Goal: Task Accomplishment & Management: Complete application form

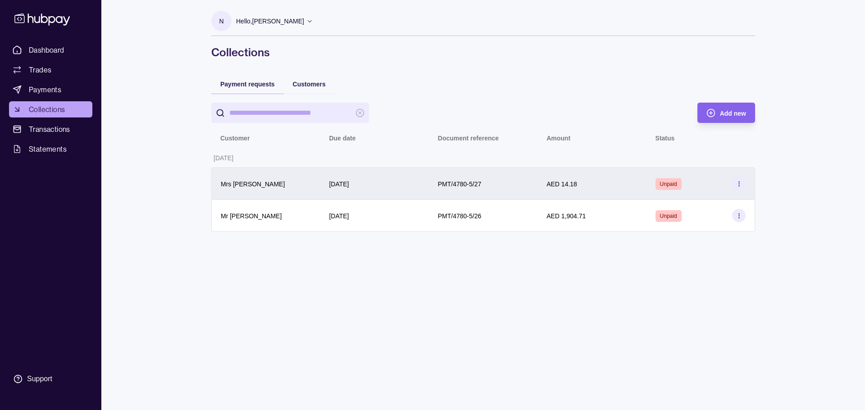
click at [739, 182] on circle at bounding box center [739, 182] width 0 height 0
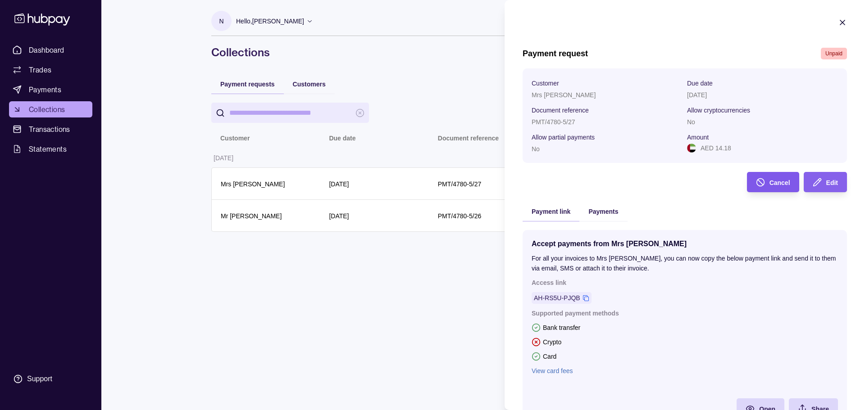
click at [770, 183] on span "Cancel" at bounding box center [780, 182] width 21 height 7
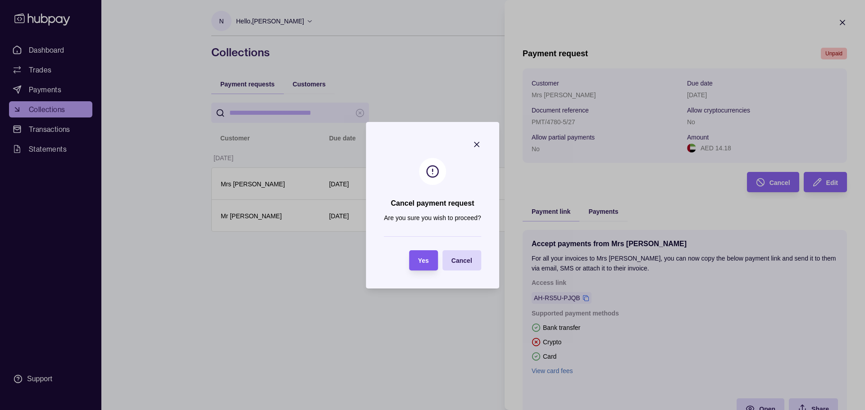
click at [425, 260] on span "Yes" at bounding box center [423, 260] width 11 height 7
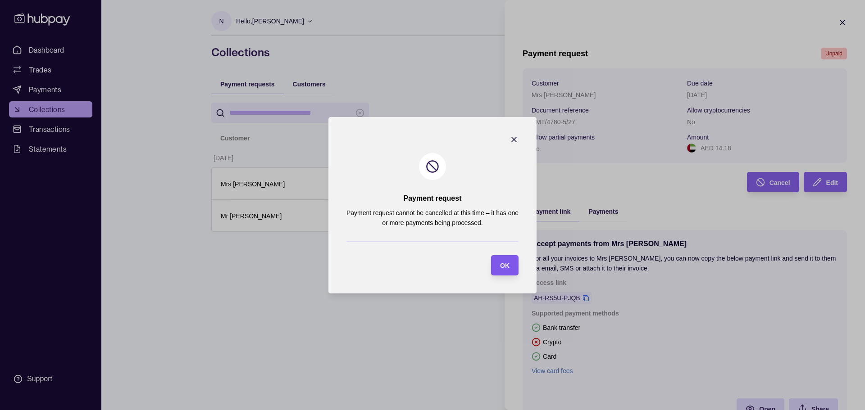
click at [506, 261] on div "OK" at bounding box center [504, 265] width 9 height 11
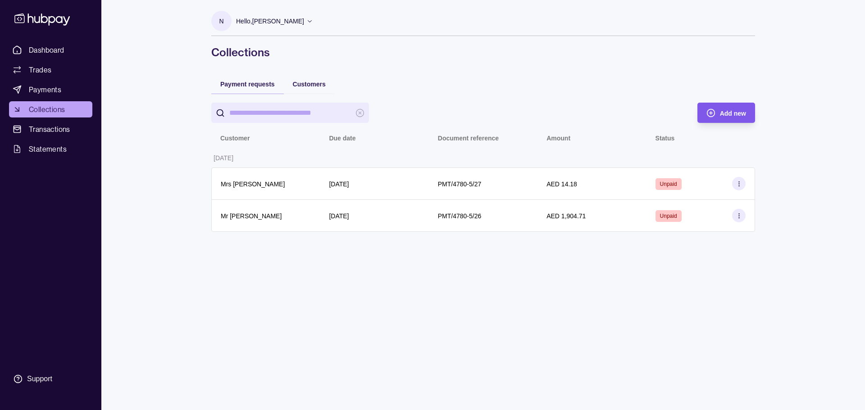
click at [742, 114] on span "Add new" at bounding box center [733, 113] width 26 height 7
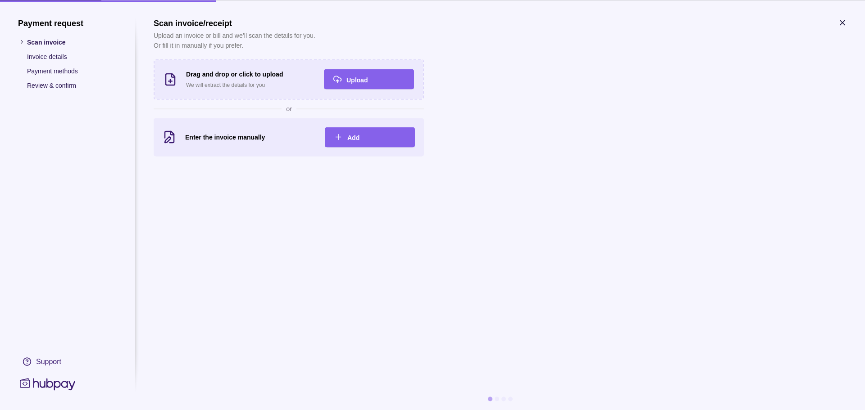
click at [843, 22] on icon "button" at bounding box center [842, 22] width 5 height 5
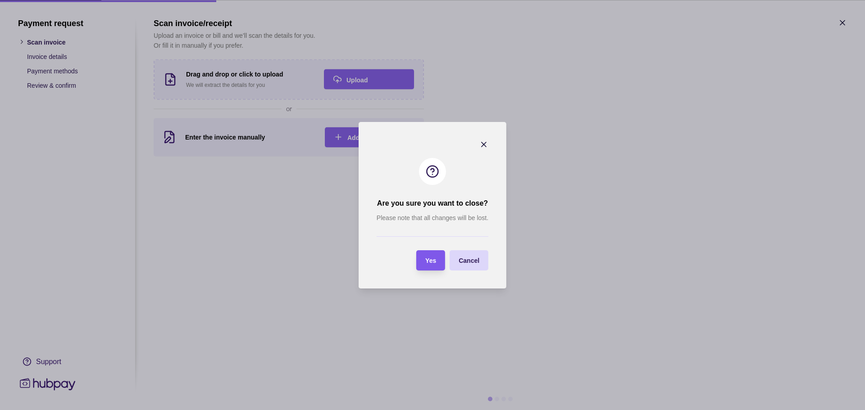
click at [428, 260] on span "Yes" at bounding box center [430, 260] width 11 height 7
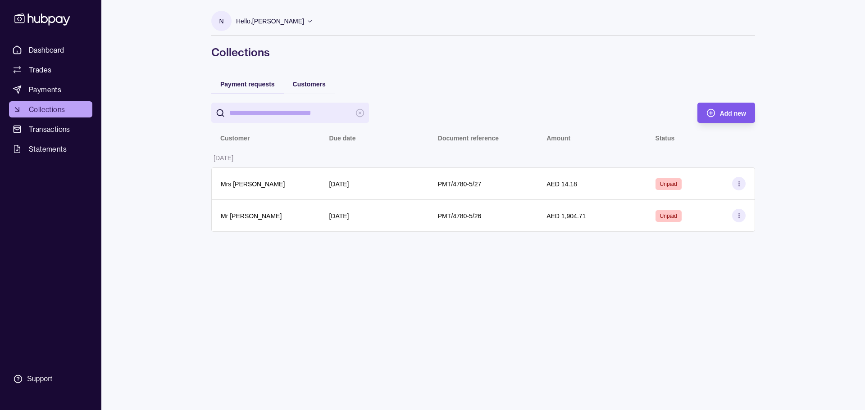
click at [740, 111] on span "Add new" at bounding box center [733, 113] width 26 height 7
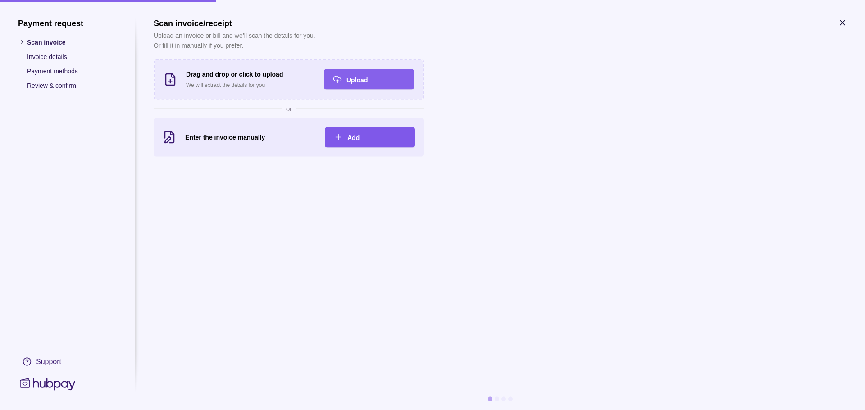
click at [377, 134] on div "Add" at bounding box center [376, 137] width 59 height 11
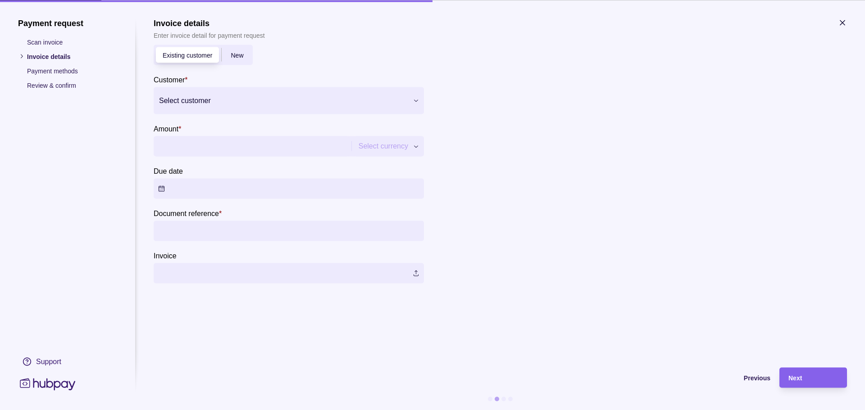
click at [233, 53] on span "New" at bounding box center [237, 55] width 13 height 7
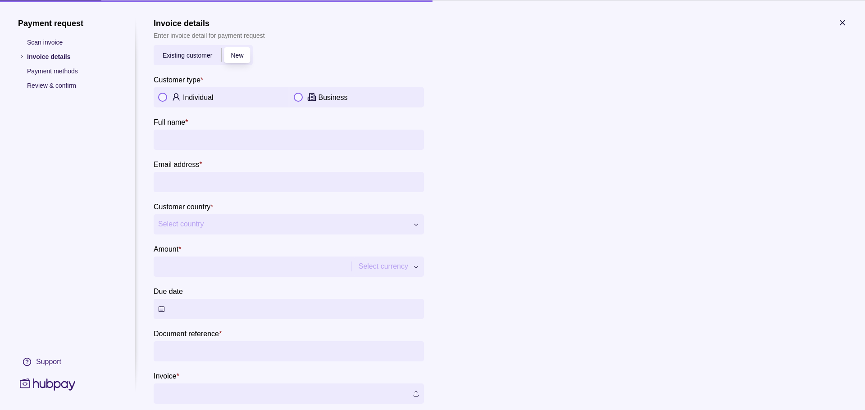
click at [166, 97] on button "button" at bounding box center [162, 97] width 9 height 9
click at [219, 141] on input "Full name *" at bounding box center [288, 139] width 261 height 20
paste input "**********"
type input "**********"
click at [185, 181] on input "Email address *" at bounding box center [288, 182] width 261 height 20
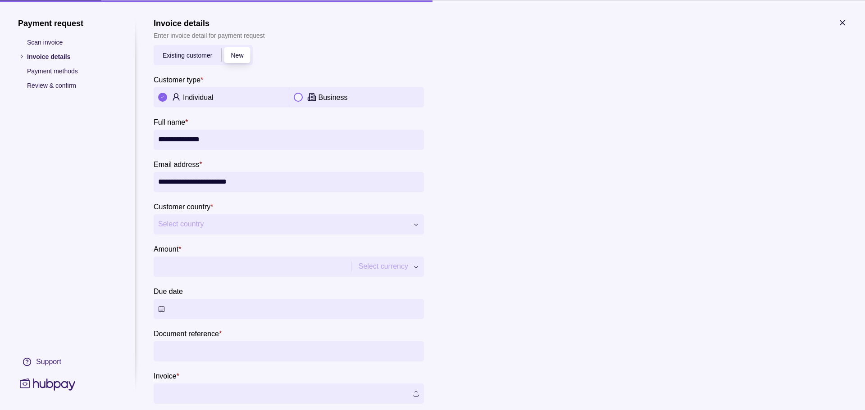
type input "**********"
click at [255, 228] on span "Select country" at bounding box center [283, 224] width 250 height 11
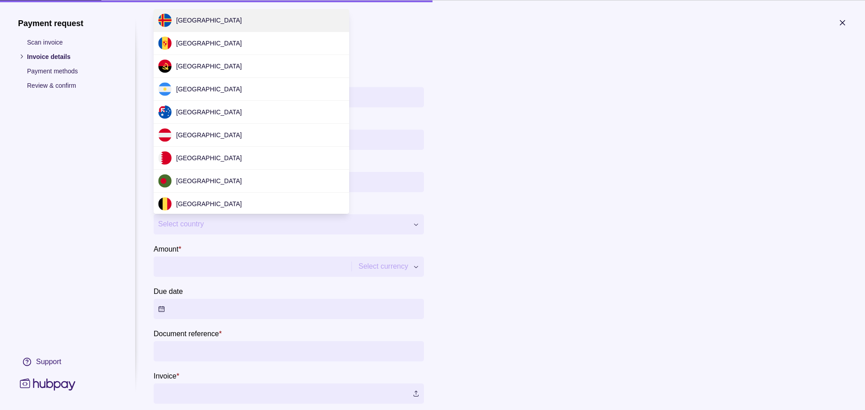
click at [491, 410] on div "**********" at bounding box center [432, 410] width 865 height 0
click at [413, 410] on div "**********" at bounding box center [432, 410] width 865 height 0
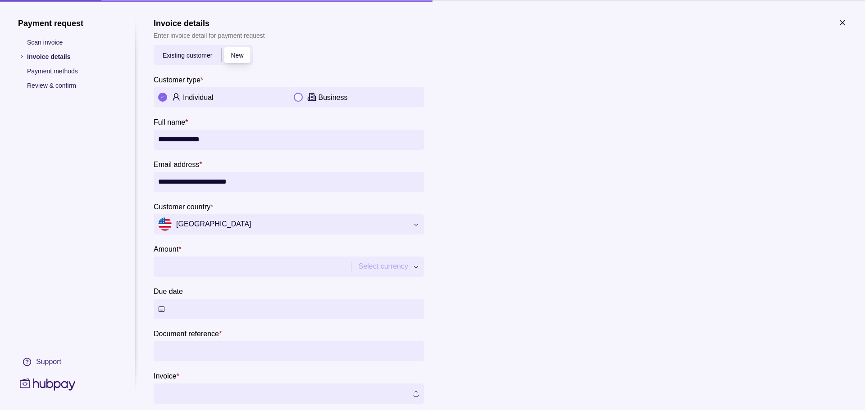
click at [206, 263] on input "Amount *" at bounding box center [251, 266] width 187 height 20
type input "*****"
click at [204, 305] on button "Due date" at bounding box center [289, 309] width 270 height 20
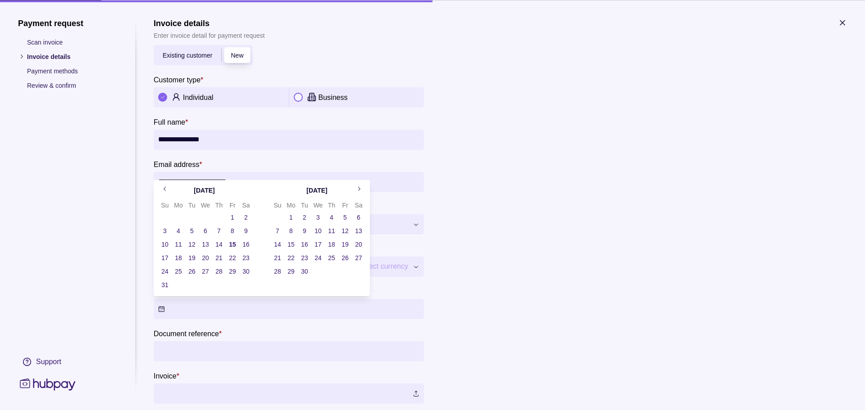
click at [487, 301] on section "**********" at bounding box center [500, 211] width 693 height 386
click at [230, 310] on button "Due date" at bounding box center [289, 309] width 270 height 20
click at [164, 257] on button "17" at bounding box center [165, 258] width 13 height 13
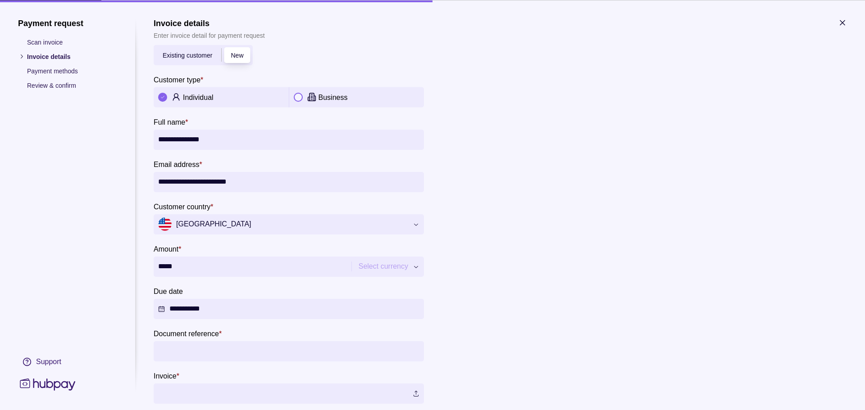
click at [520, 301] on section "**********" at bounding box center [500, 211] width 693 height 386
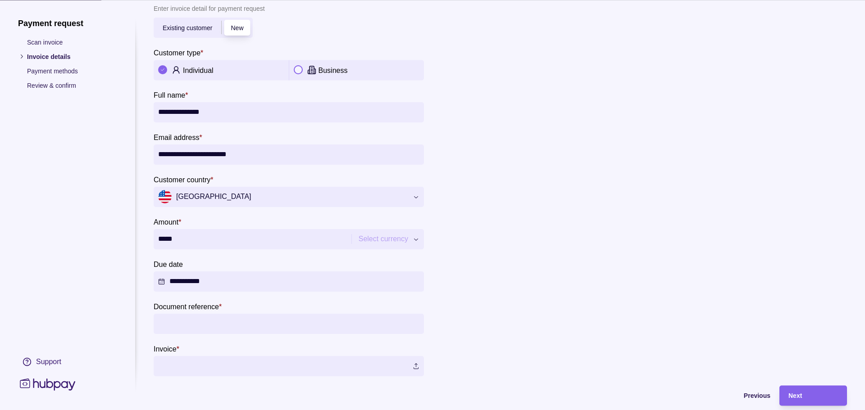
scroll to position [52, 0]
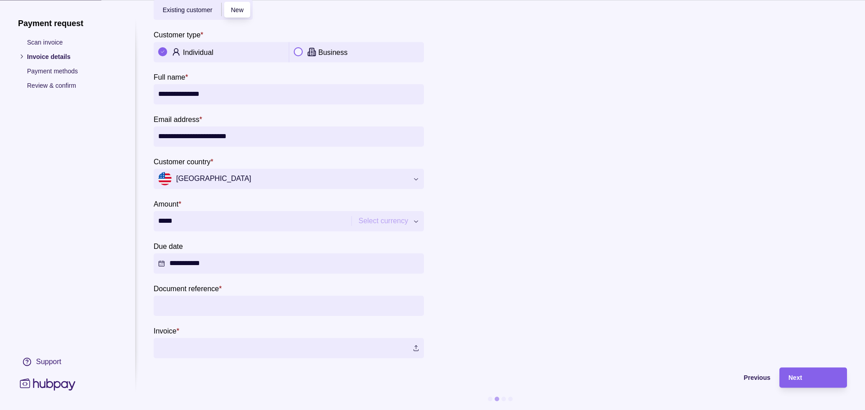
click at [222, 301] on input "Document reference *" at bounding box center [288, 306] width 261 height 20
type input "**********"
click at [416, 340] on label at bounding box center [289, 348] width 270 height 20
click at [798, 375] on span "Next" at bounding box center [796, 378] width 14 height 7
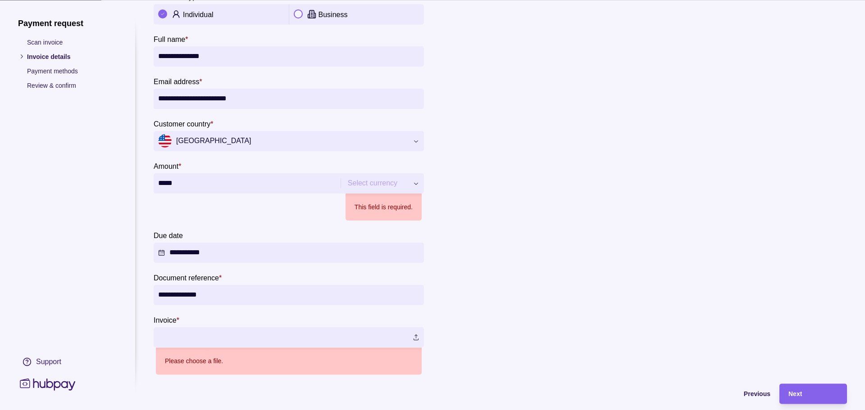
scroll to position [106, 0]
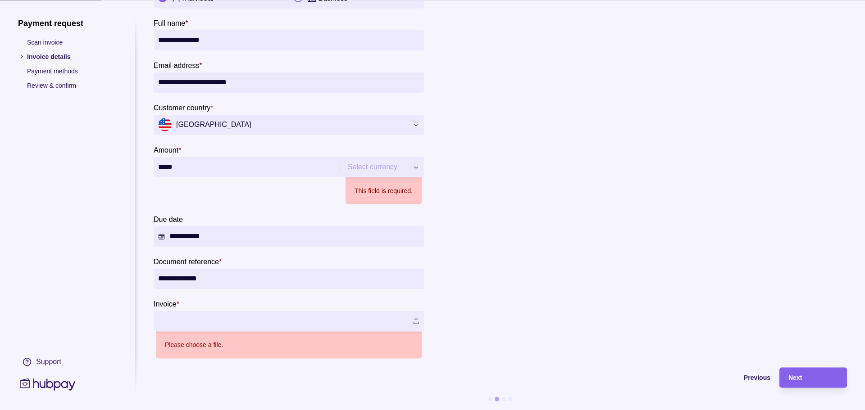
click at [415, 410] on div "**********" at bounding box center [432, 410] width 865 height 0
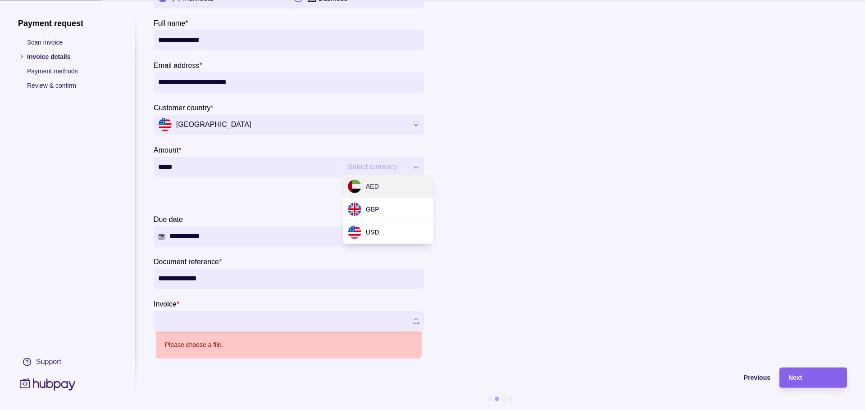
type input "********"
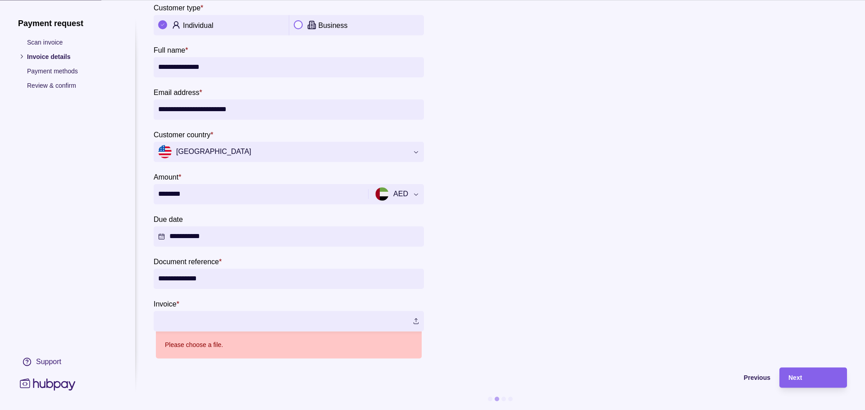
scroll to position [79, 0]
click at [569, 234] on section "**********" at bounding box center [500, 152] width 693 height 413
click at [803, 373] on div "Next" at bounding box center [814, 378] width 50 height 11
click at [417, 315] on label at bounding box center [289, 321] width 270 height 20
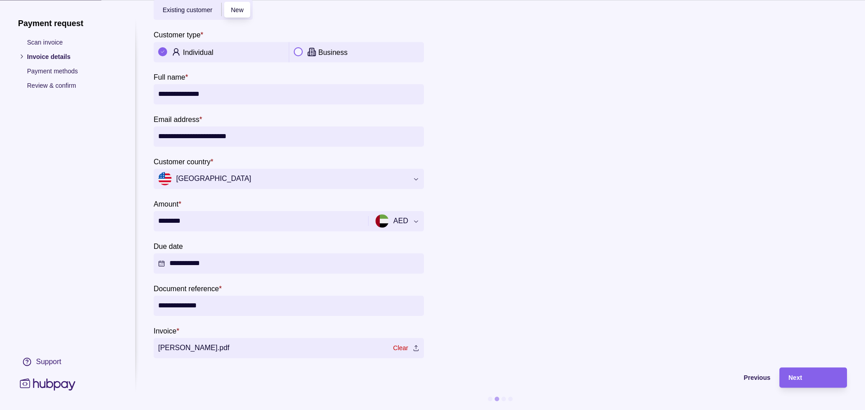
scroll to position [52, 0]
click at [819, 373] on div "Next" at bounding box center [814, 378] width 50 height 11
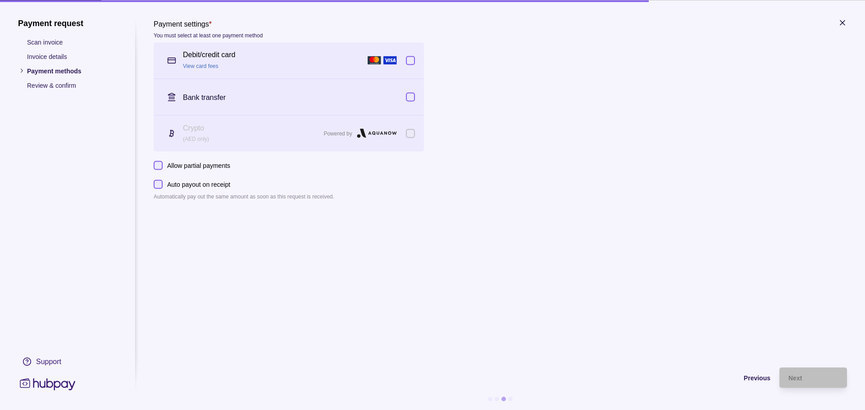
click at [410, 61] on button "button" at bounding box center [410, 60] width 9 height 9
click at [415, 98] on div "Bank transfer" at bounding box center [289, 97] width 270 height 36
click at [808, 377] on div "Next" at bounding box center [814, 378] width 50 height 11
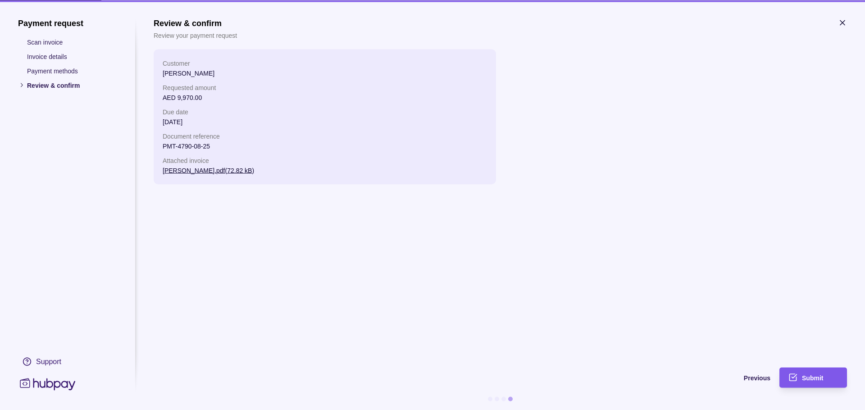
click at [819, 374] on div "Submit" at bounding box center [820, 378] width 36 height 11
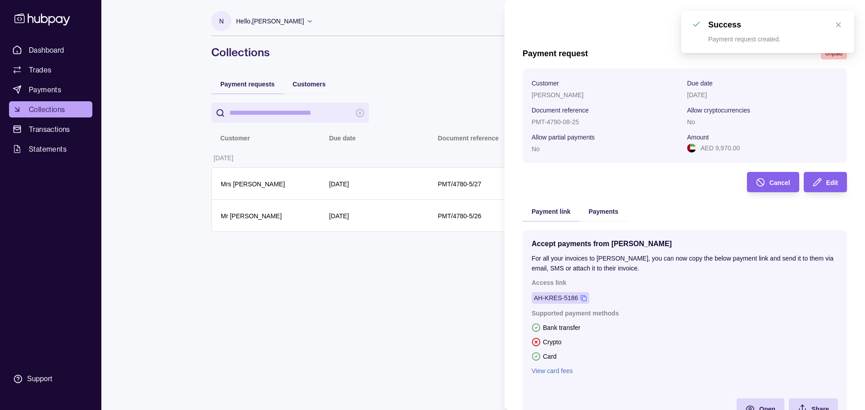
click at [584, 297] on icon at bounding box center [584, 299] width 6 height 6
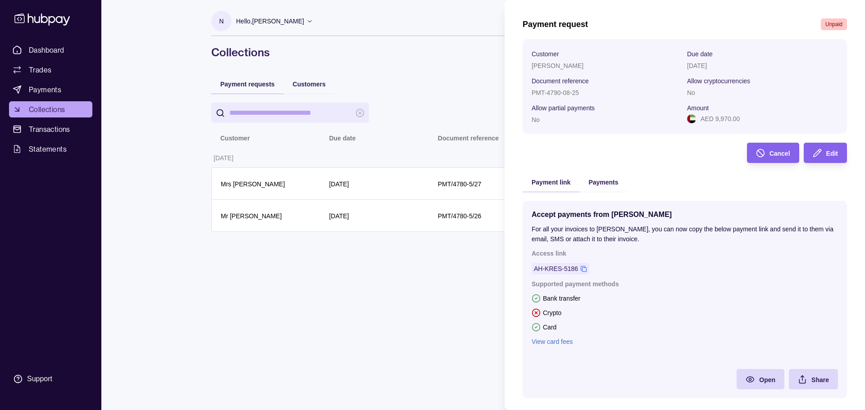
scroll to position [45, 0]
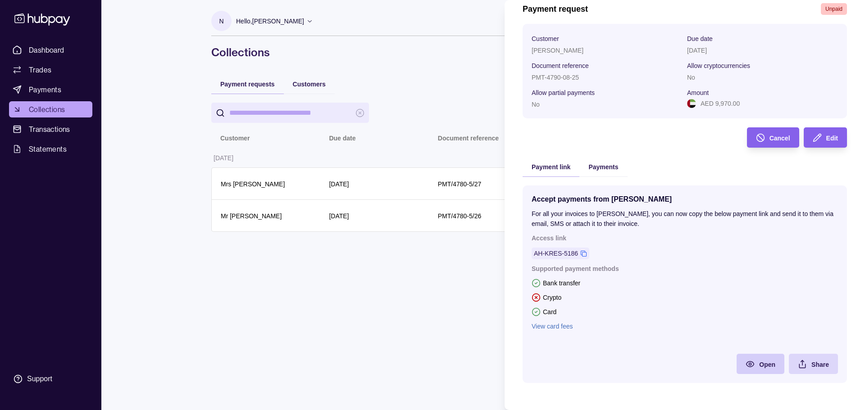
click at [750, 363] on div "Open" at bounding box center [753, 364] width 43 height 20
click at [485, 312] on html "Dashboard Trades Payments Collections Transactions Statements Support N Hello, …" at bounding box center [432, 205] width 865 height 410
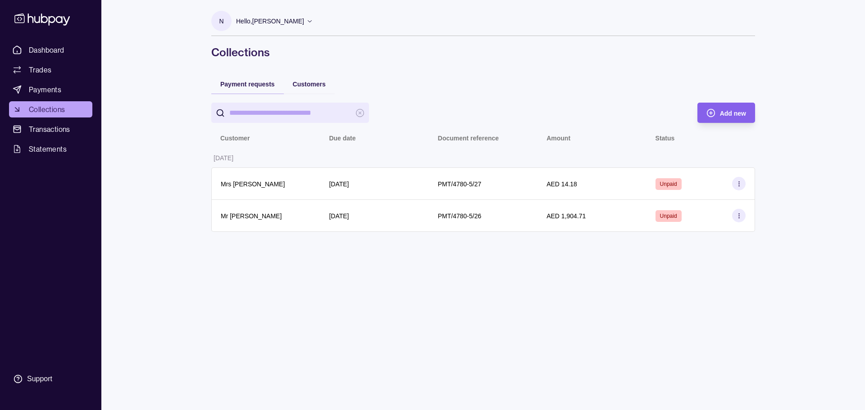
click at [49, 112] on span "Collections" at bounding box center [47, 109] width 36 height 11
click at [728, 114] on span "Add new" at bounding box center [733, 113] width 26 height 7
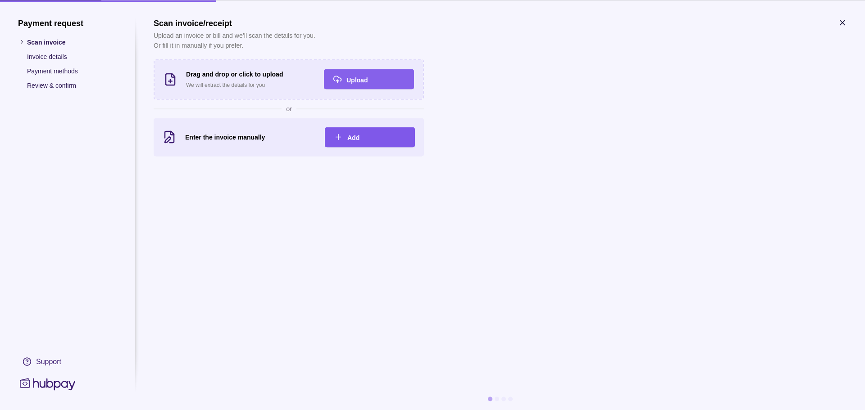
click at [360, 135] on div "Add" at bounding box center [376, 137] width 59 height 11
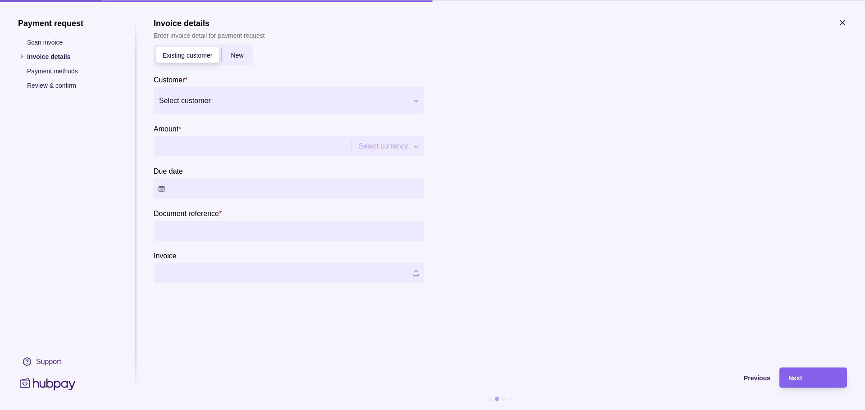
click at [241, 57] on span "New" at bounding box center [237, 55] width 13 height 7
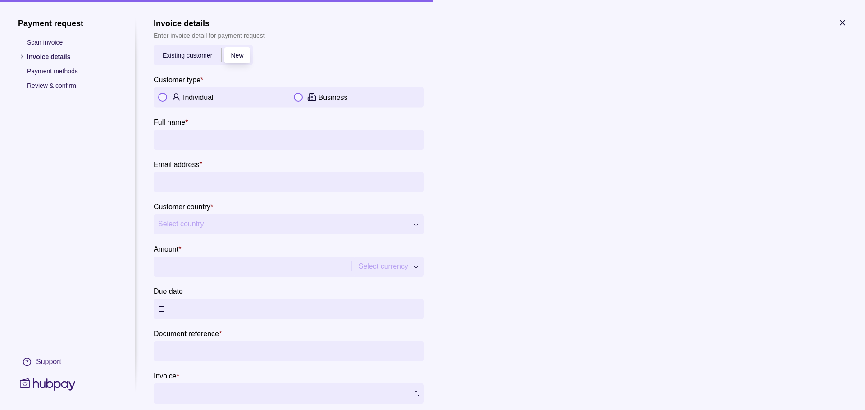
click at [192, 58] on span "Existing customer" at bounding box center [188, 55] width 50 height 7
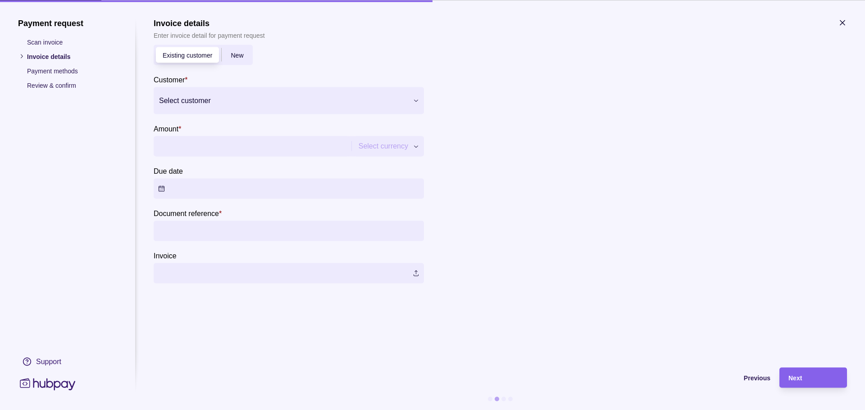
click at [210, 104] on div at bounding box center [283, 100] width 248 height 13
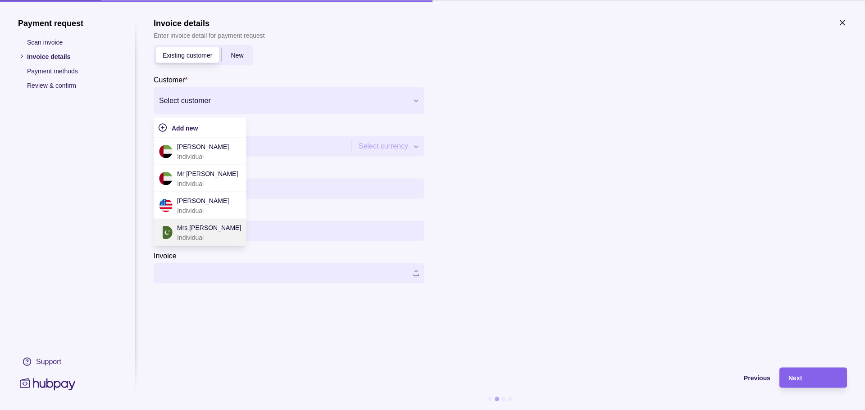
click at [193, 232] on p "Mrs Sonia" at bounding box center [209, 228] width 64 height 10
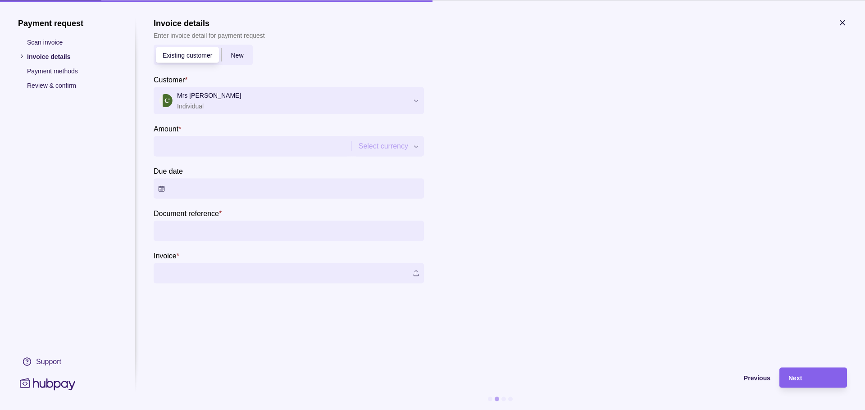
click at [215, 145] on input "Amount *" at bounding box center [251, 146] width 187 height 20
type input "*****"
click at [416, 410] on div "Payment request Scan invoice Invoice details Payment methods Review & confirm S…" at bounding box center [432, 410] width 865 height 0
click at [299, 189] on button "Due date" at bounding box center [289, 188] width 270 height 20
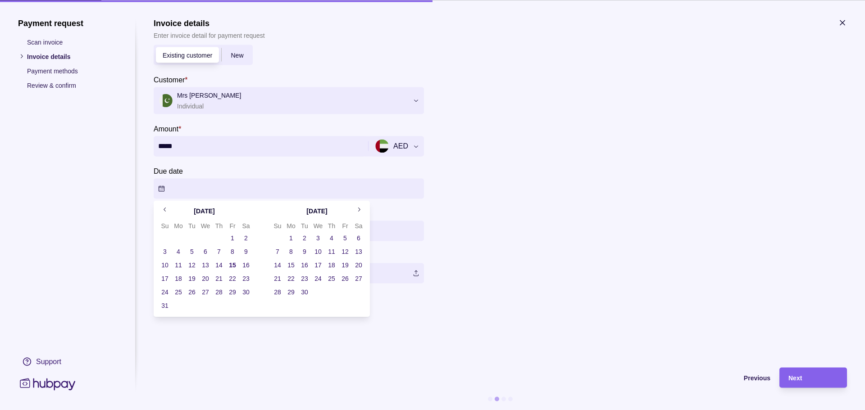
click at [231, 265] on button "15" at bounding box center [232, 265] width 13 height 13
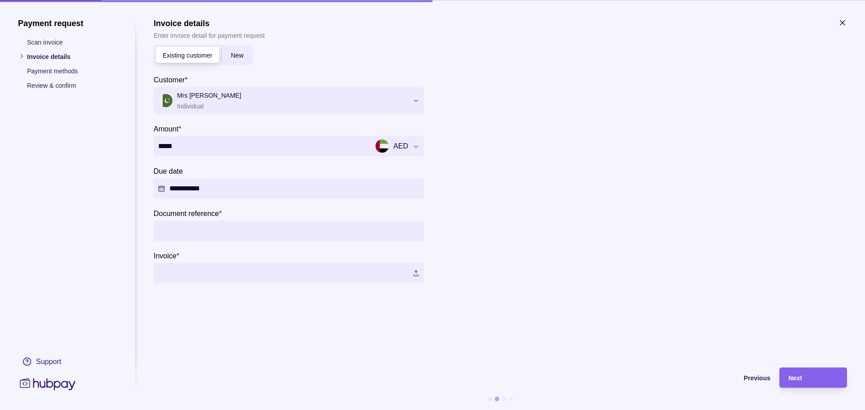
click at [396, 329] on section "**********" at bounding box center [500, 188] width 693 height 341
click at [224, 236] on input "Document reference *" at bounding box center [288, 231] width 261 height 20
type input "**********"
click at [418, 271] on label at bounding box center [289, 273] width 270 height 20
click at [799, 381] on span "Next" at bounding box center [796, 378] width 14 height 7
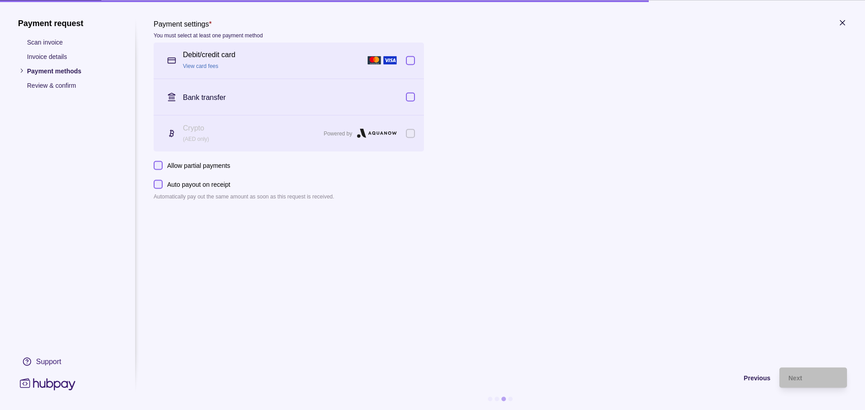
click at [412, 63] on button "button" at bounding box center [410, 60] width 9 height 9
click at [798, 379] on span "Next" at bounding box center [796, 378] width 14 height 7
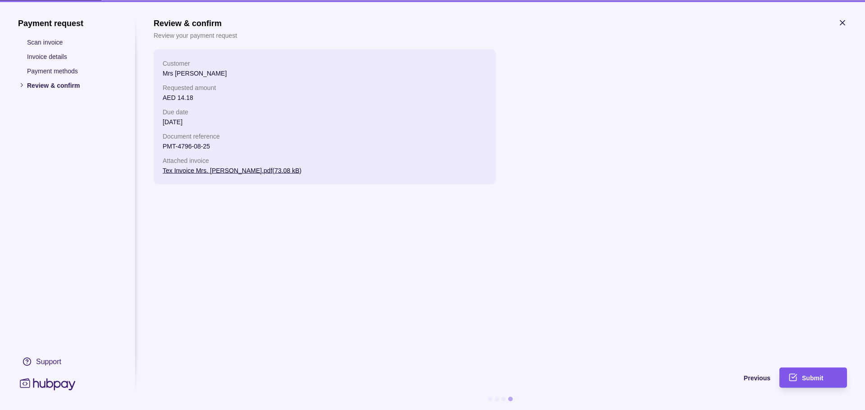
click at [812, 376] on span "Submit" at bounding box center [812, 378] width 21 height 7
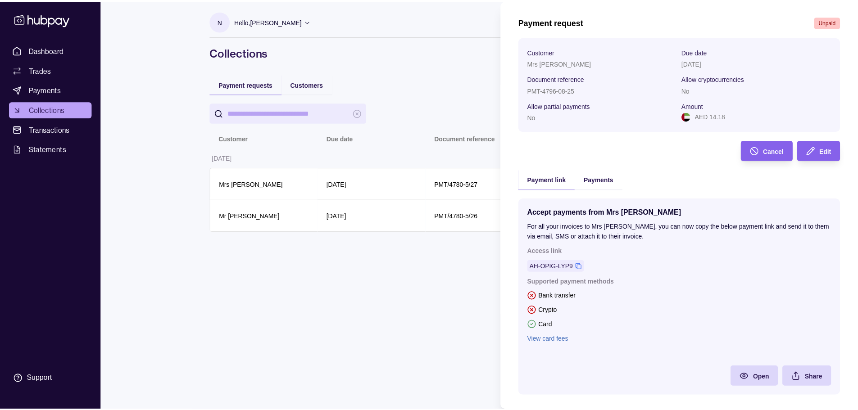
scroll to position [45, 0]
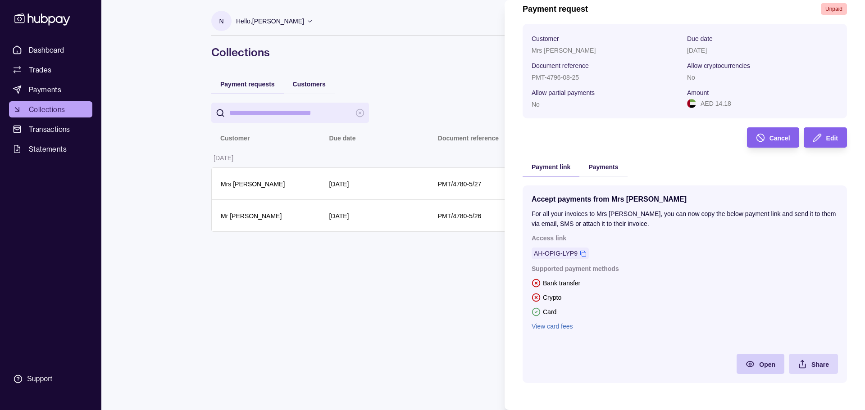
click at [747, 362] on icon at bounding box center [751, 364] width 8 height 5
click at [429, 318] on html "Dashboard Trades Payments Collections Transactions Statements Support N Hello, …" at bounding box center [432, 205] width 865 height 410
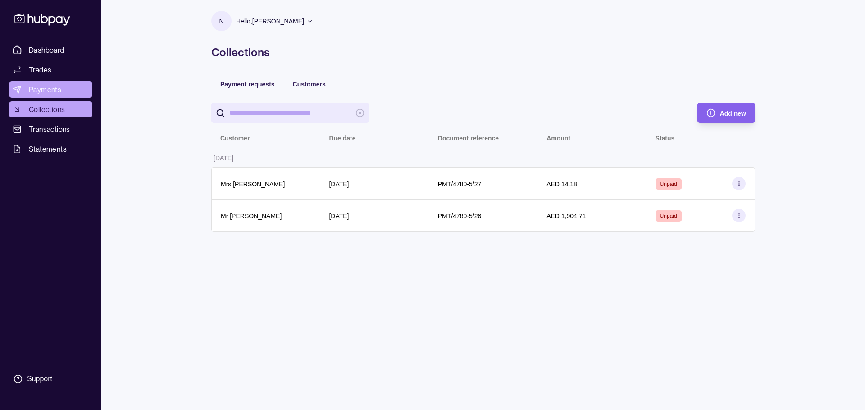
click at [36, 88] on span "Payments" at bounding box center [45, 89] width 32 height 11
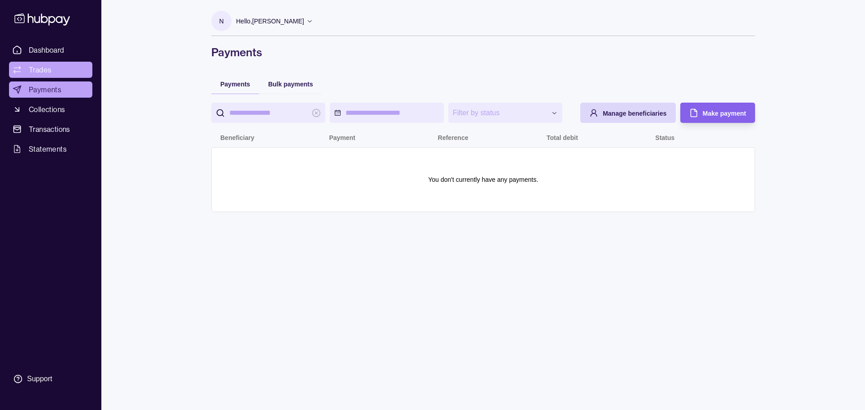
click at [41, 67] on span "Trades" at bounding box center [40, 69] width 23 height 11
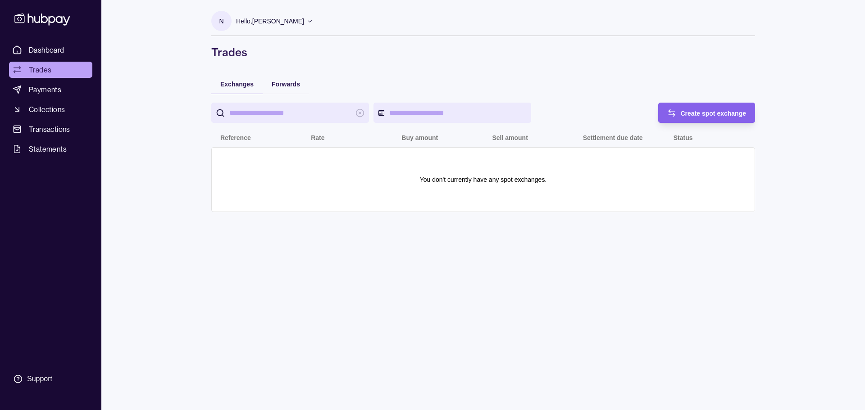
click at [44, 56] on link "Dashboard" at bounding box center [50, 50] width 83 height 16
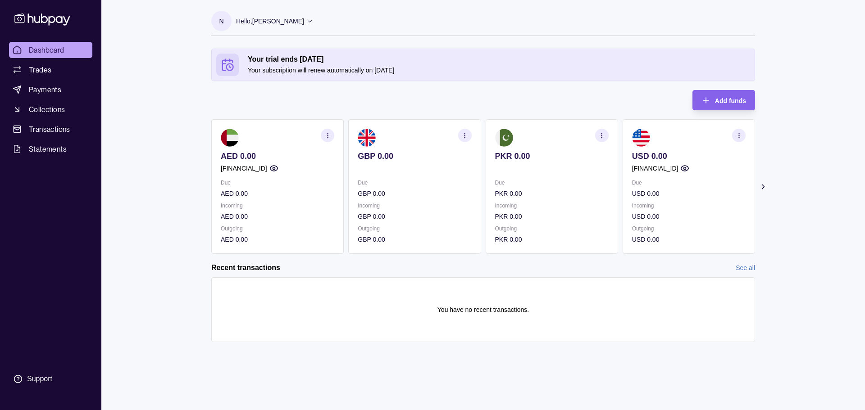
click at [430, 172] on p at bounding box center [415, 169] width 114 height 10
click at [468, 135] on section "button" at bounding box center [465, 136] width 14 height 14
click at [406, 161] on link "View account details" at bounding box center [402, 158] width 57 height 10
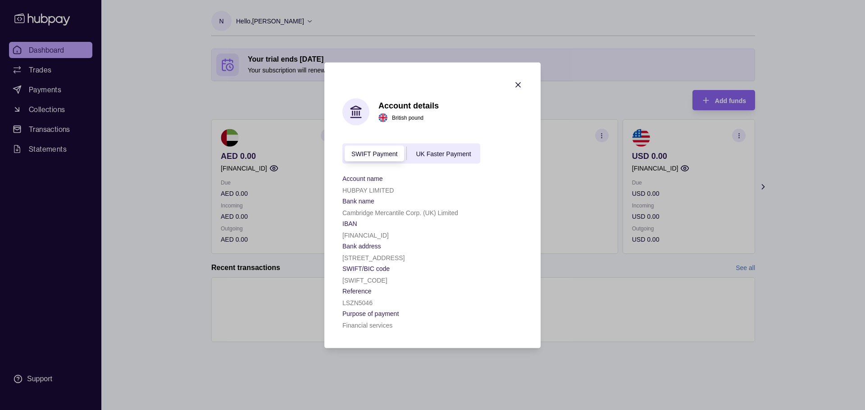
click at [447, 143] on div "SWIFT Payment UK Faster Payment" at bounding box center [411, 153] width 138 height 20
click at [446, 150] on span "UK Faster Payment" at bounding box center [443, 153] width 55 height 7
click at [381, 147] on div "SWIFT Payment UK Faster Payment" at bounding box center [411, 153] width 138 height 20
click at [379, 157] on span "SWIFT Payment" at bounding box center [374, 153] width 46 height 7
click at [460, 150] on span "UK Faster Payment" at bounding box center [443, 153] width 55 height 7
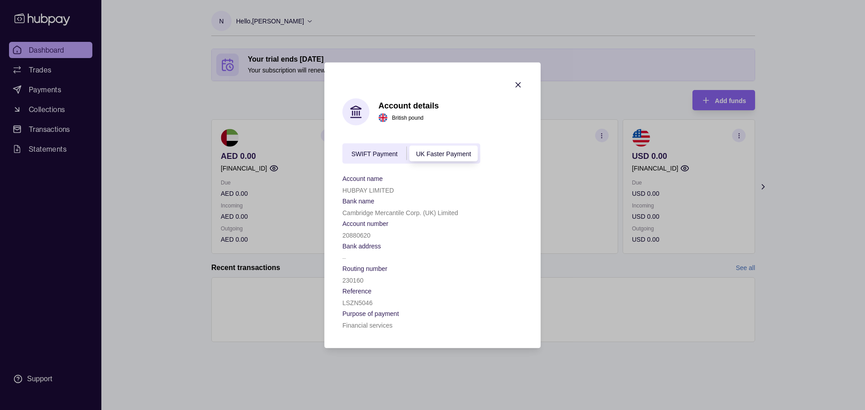
click at [519, 85] on icon "button" at bounding box center [518, 84] width 5 height 5
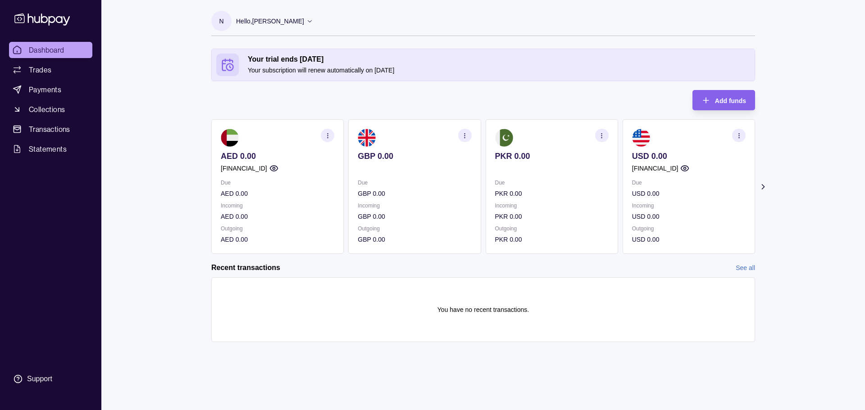
click at [443, 196] on p "GBP 0.00" at bounding box center [415, 194] width 114 height 10
click at [381, 210] on p "Incoming" at bounding box center [415, 206] width 114 height 10
click at [43, 146] on span "Statements" at bounding box center [48, 149] width 38 height 11
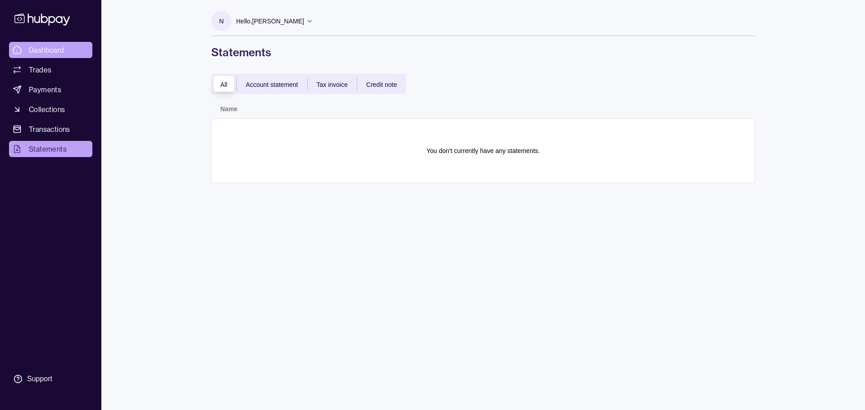
click at [45, 52] on span "Dashboard" at bounding box center [47, 50] width 36 height 11
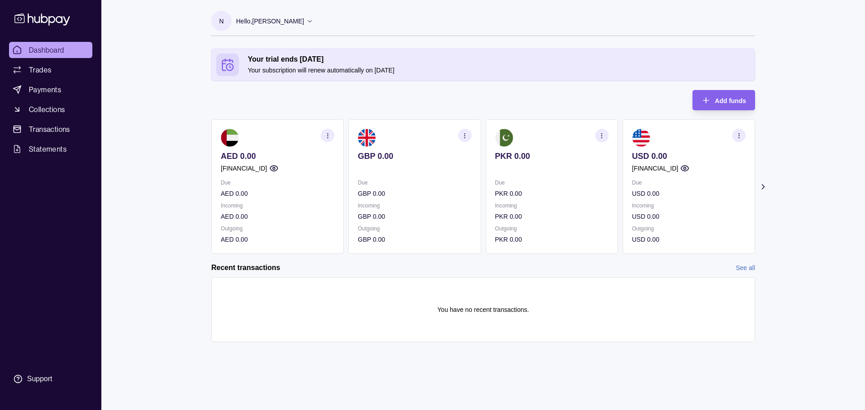
click at [306, 21] on icon at bounding box center [309, 21] width 7 height 7
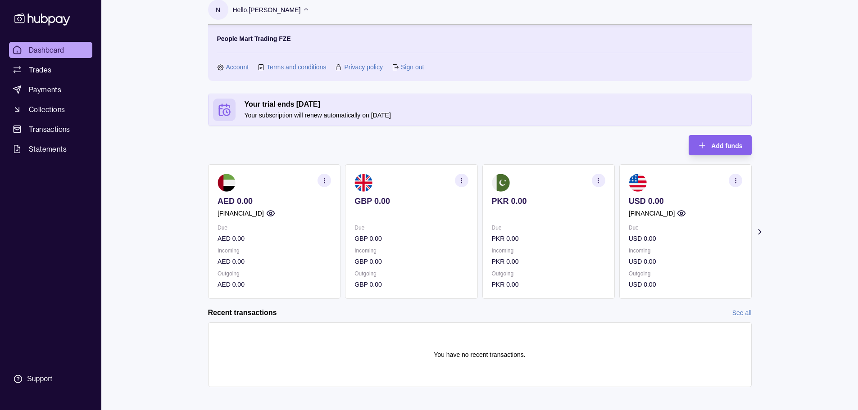
scroll to position [17, 0]
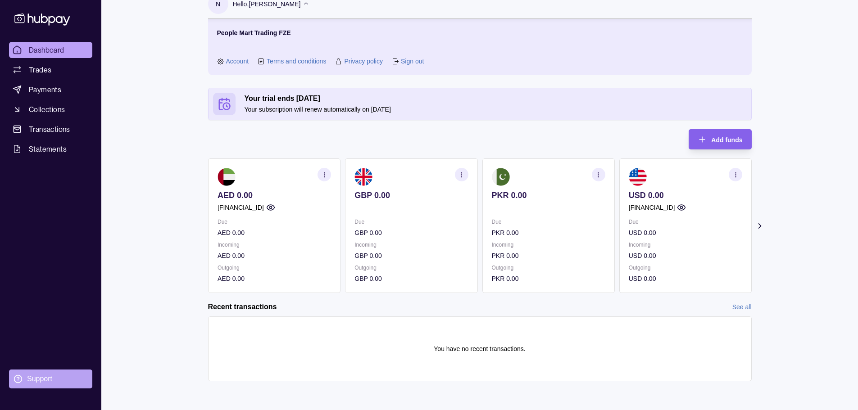
click at [33, 379] on div "Support" at bounding box center [39, 379] width 25 height 10
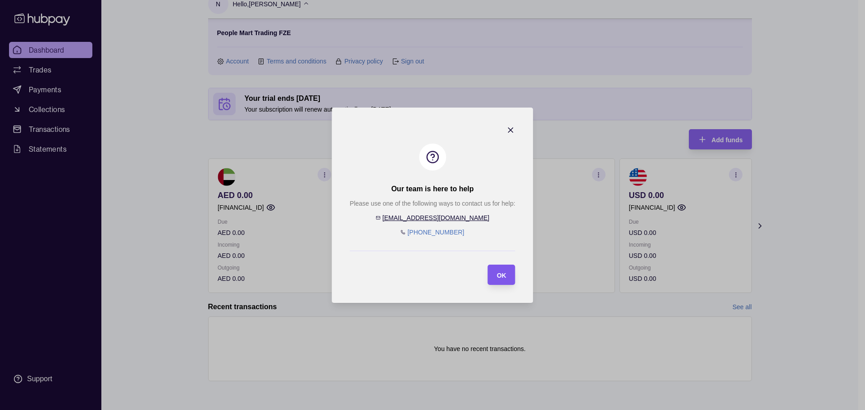
click at [501, 276] on span "OK" at bounding box center [501, 275] width 9 height 7
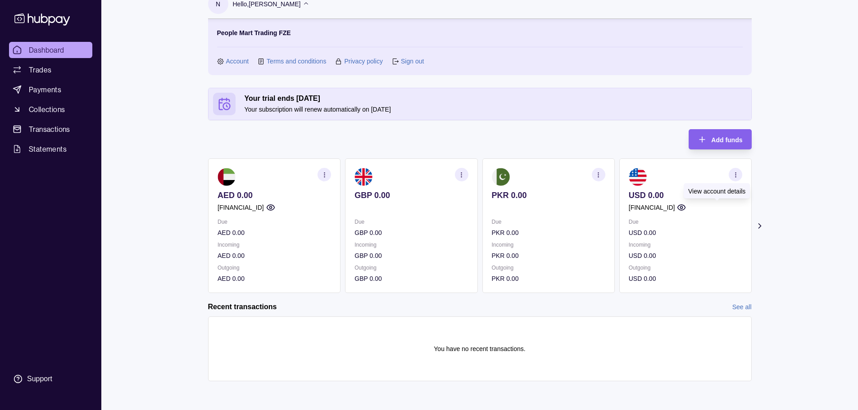
click at [683, 209] on circle "button" at bounding box center [681, 208] width 2 height 2
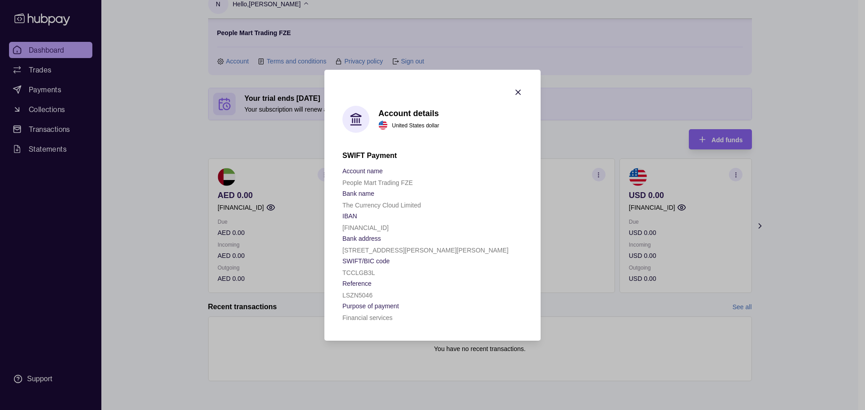
click at [518, 94] on icon "button" at bounding box center [518, 92] width 9 height 9
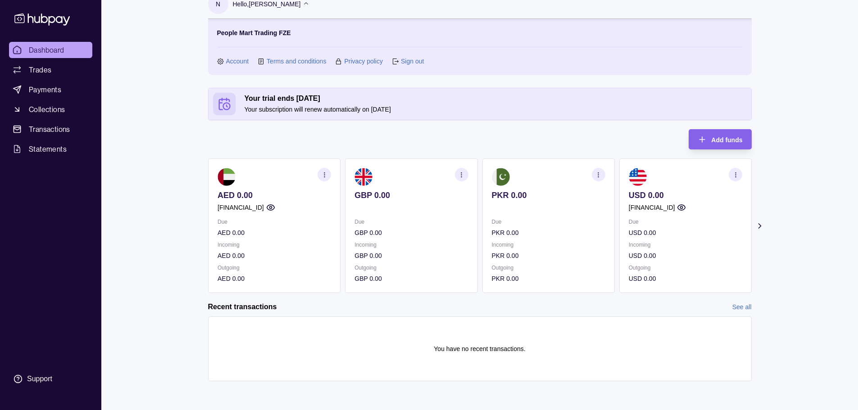
click at [737, 176] on icon "button" at bounding box center [735, 175] width 7 height 7
click at [676, 196] on link "View account details" at bounding box center [672, 197] width 57 height 10
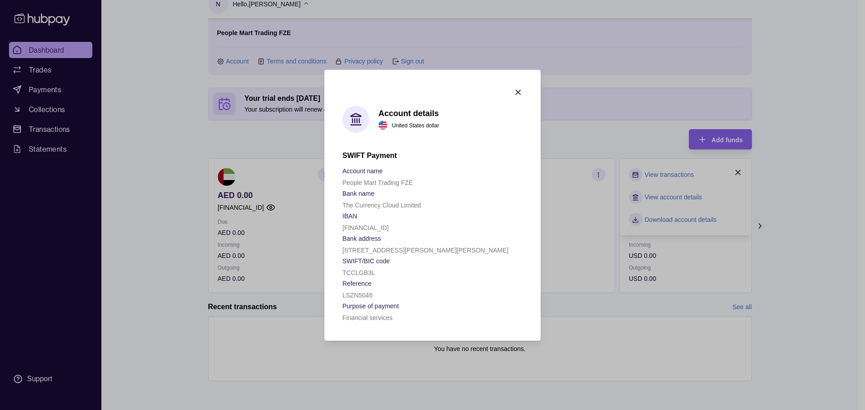
click at [520, 93] on icon "button" at bounding box center [518, 92] width 9 height 9
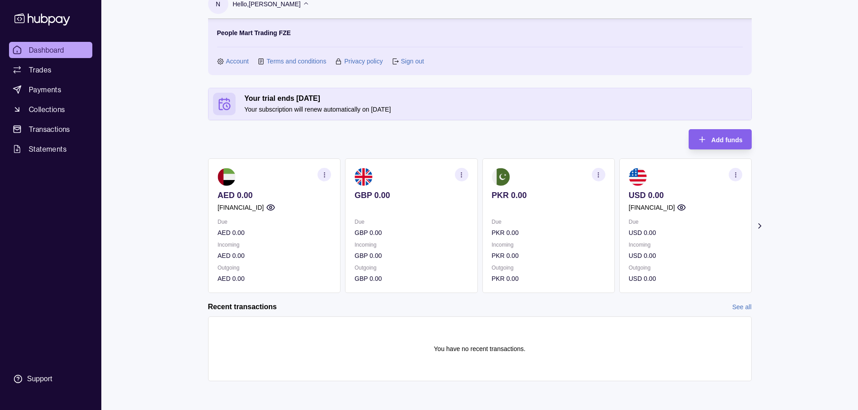
click at [460, 177] on icon "button" at bounding box center [461, 175] width 7 height 7
click at [406, 198] on link "View account details" at bounding box center [398, 197] width 57 height 10
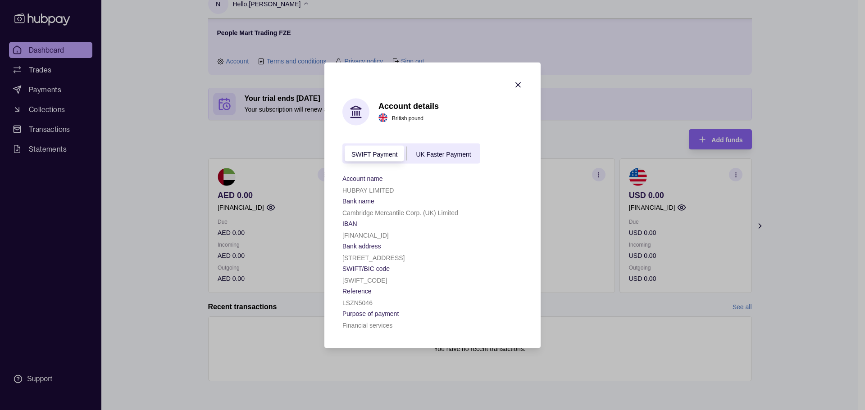
click at [519, 82] on icon "button" at bounding box center [518, 84] width 5 height 5
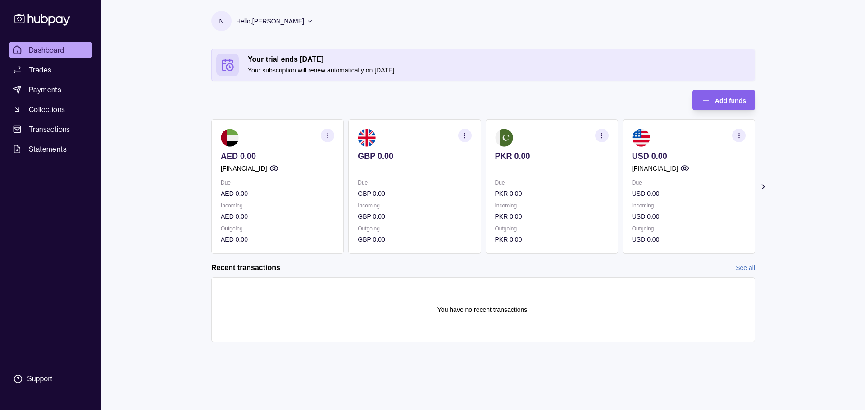
click at [764, 187] on icon at bounding box center [763, 187] width 2 height 5
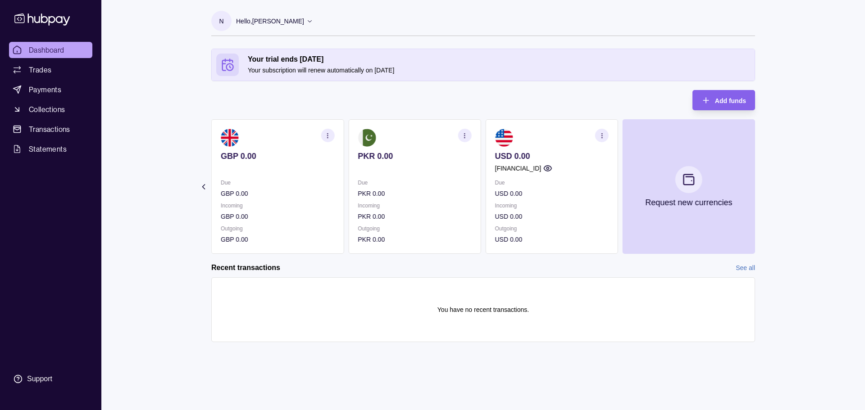
click at [465, 138] on icon "button" at bounding box center [464, 135] width 7 height 7
click at [403, 159] on link "View account details" at bounding box center [402, 158] width 57 height 10
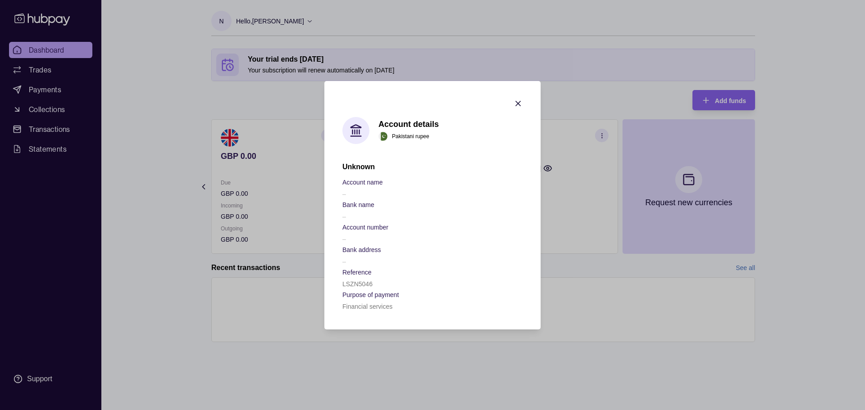
click at [519, 105] on icon "button" at bounding box center [518, 103] width 5 height 5
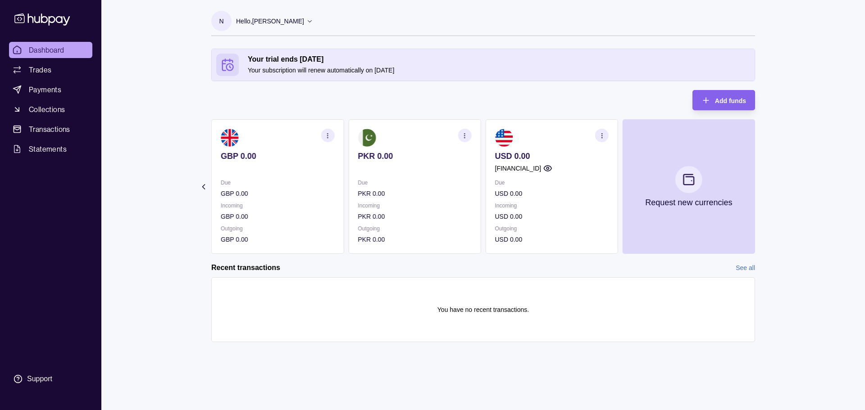
drag, startPoint x: 426, startPoint y: 172, endPoint x: 346, endPoint y: 340, distance: 186.0
click at [346, 340] on div "You have no recent transactions." at bounding box center [483, 310] width 544 height 65
click at [202, 189] on icon at bounding box center [203, 186] width 9 height 9
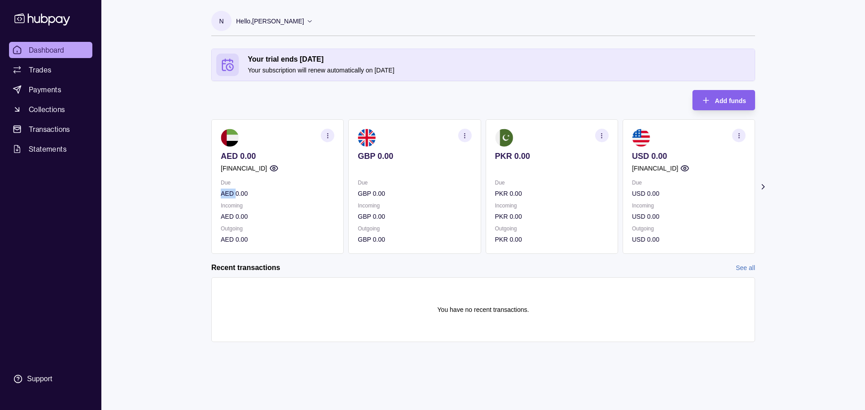
click at [202, 189] on section "Your trial ends [DATE] Your subscription will renew automatically on [DATE] Add…" at bounding box center [483, 205] width 580 height 312
click at [242, 310] on section "You have no recent transactions." at bounding box center [483, 310] width 525 height 46
click at [707, 199] on div "Due SAR 0.00 Incoming SAR 0.00 Outgoing SAR 0.00" at bounding box center [689, 211] width 114 height 67
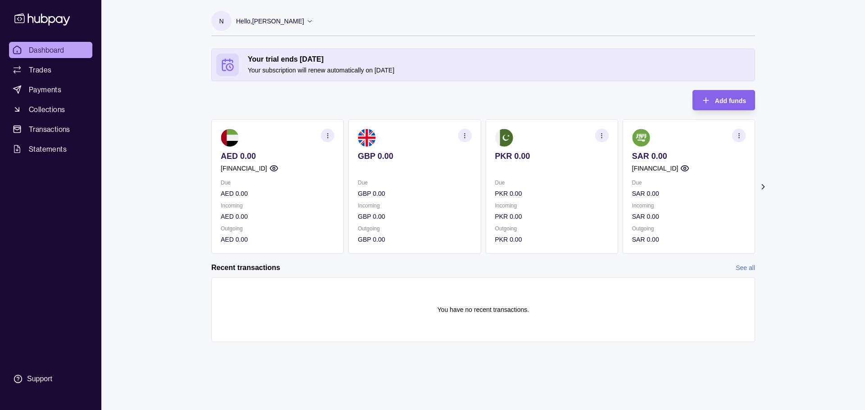
click at [762, 186] on icon at bounding box center [763, 186] width 9 height 9
click at [549, 168] on circle "button" at bounding box center [548, 169] width 2 height 2
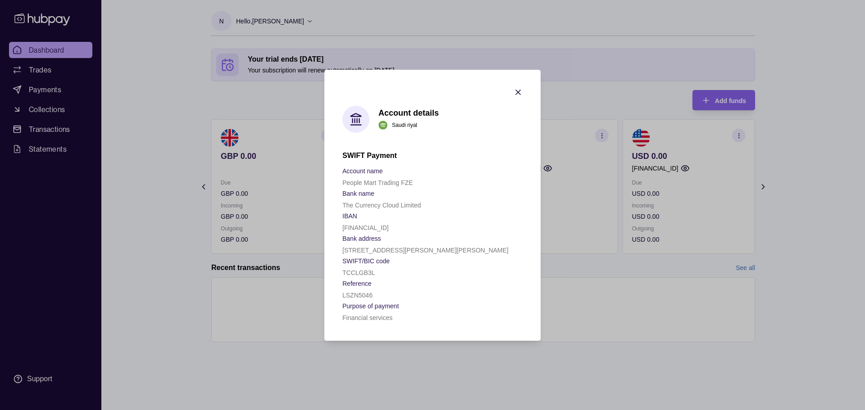
click at [521, 89] on icon "button" at bounding box center [518, 92] width 9 height 9
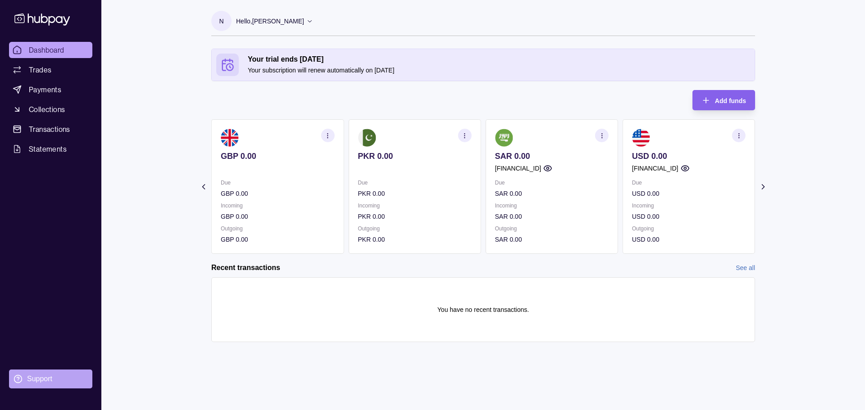
click at [41, 378] on div "Support" at bounding box center [39, 379] width 25 height 10
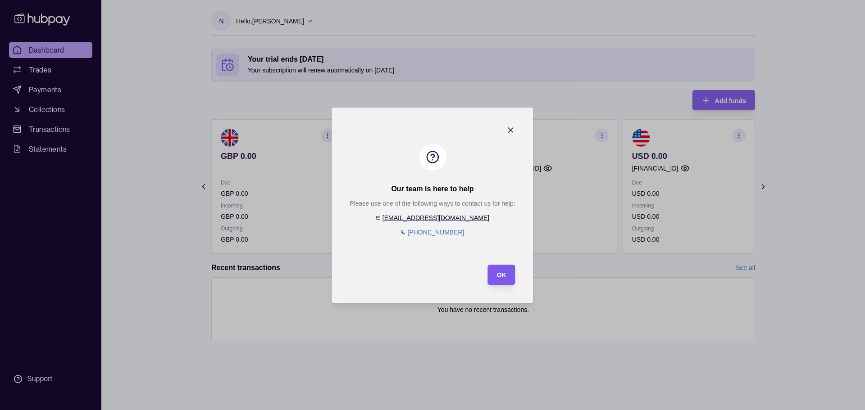
click at [503, 274] on span "OK" at bounding box center [501, 275] width 9 height 7
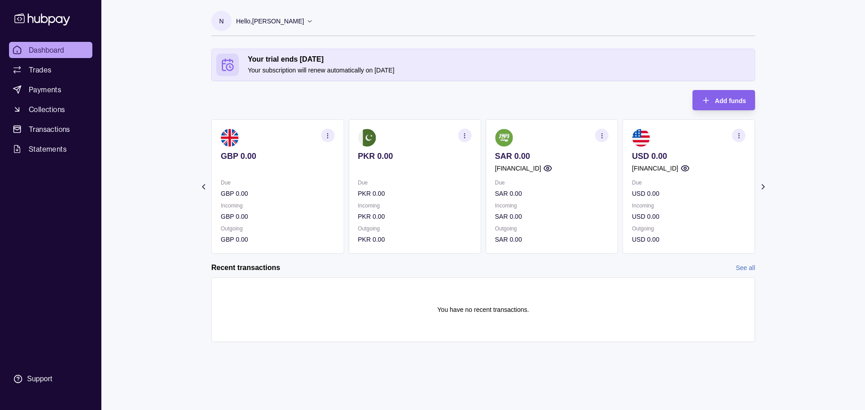
click at [280, 19] on p "Hello, [PERSON_NAME]" at bounding box center [270, 21] width 68 height 10
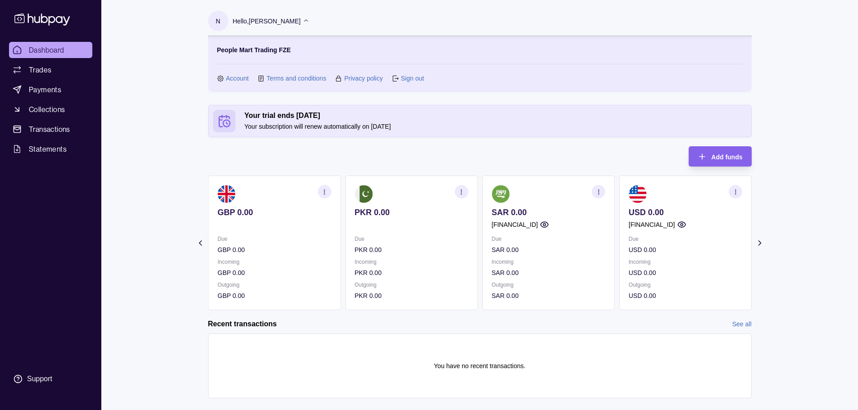
click at [410, 75] on link "Sign out" at bounding box center [412, 78] width 23 height 10
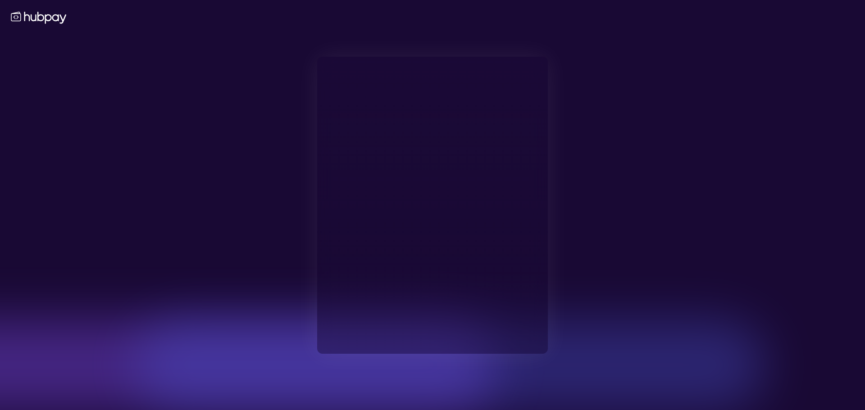
type input "**********"
